Goal: Navigation & Orientation: Find specific page/section

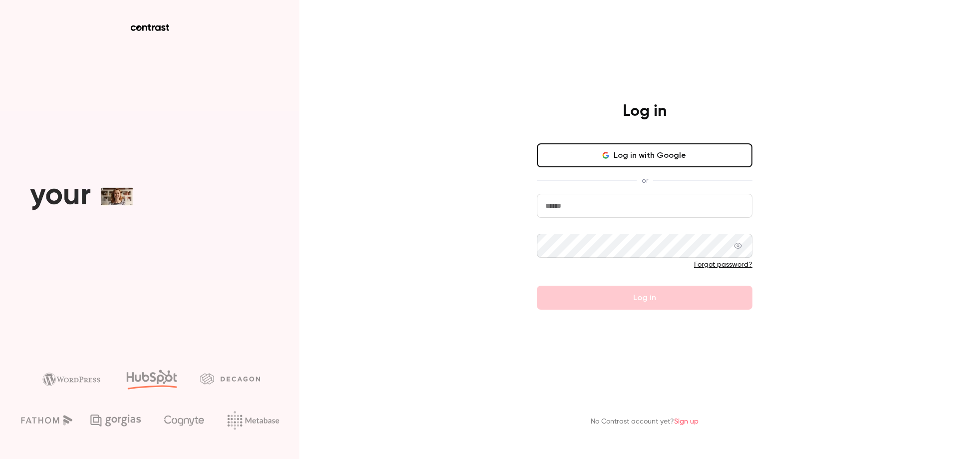
click at [679, 150] on button "Log in with Google" at bounding box center [645, 155] width 216 height 24
